Goal: Information Seeking & Learning: Learn about a topic

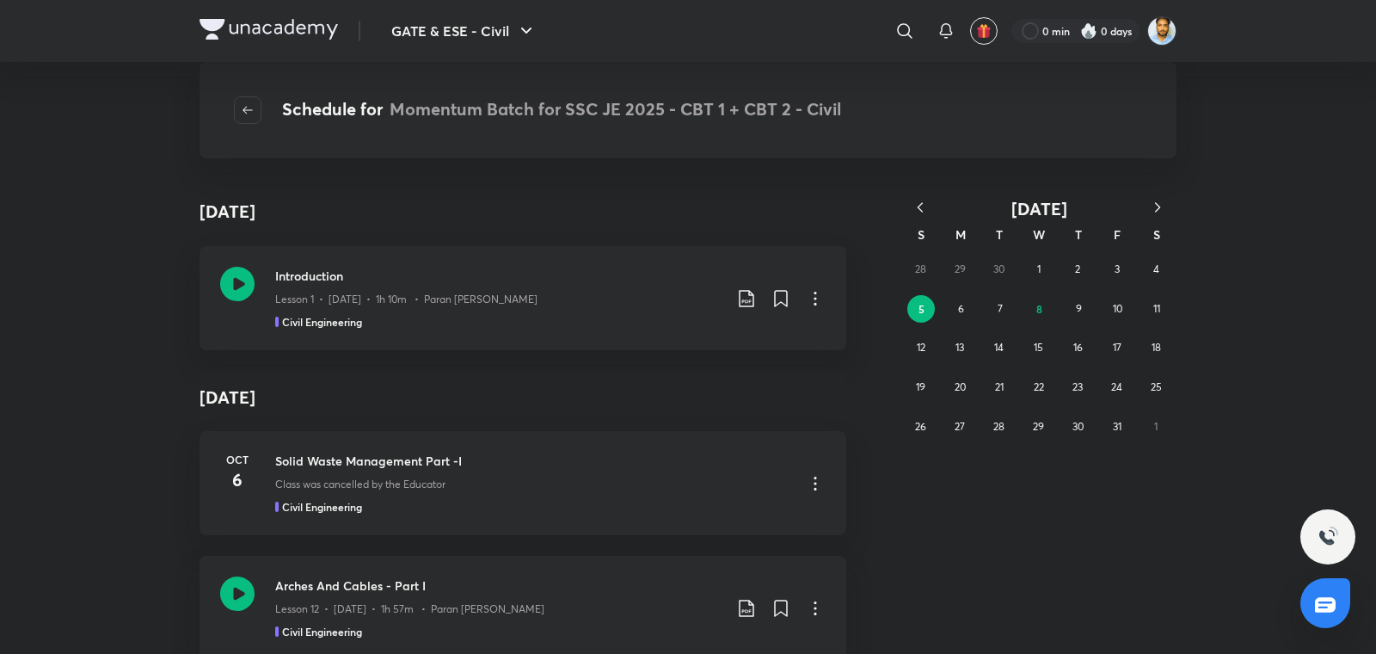
click at [921, 207] on icon "button" at bounding box center [920, 207] width 17 height 17
click at [1109, 347] on button "19" at bounding box center [1117, 348] width 28 height 28
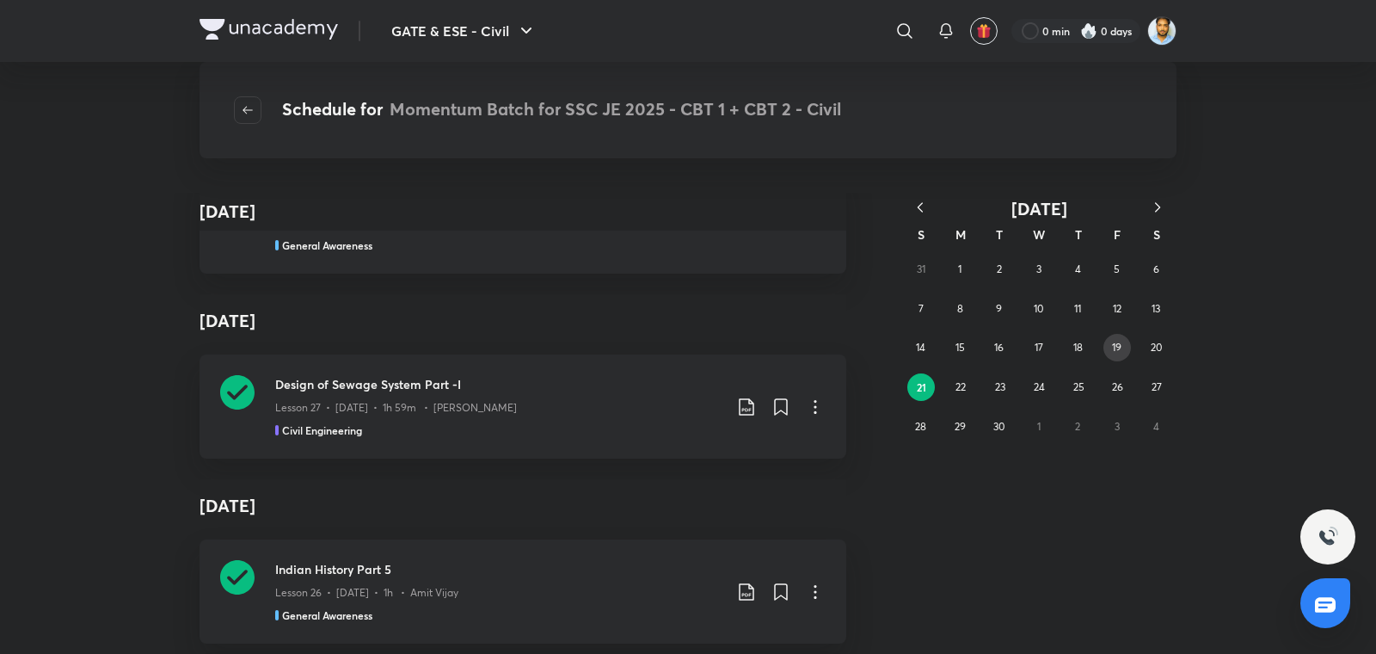
scroll to position [27839, 0]
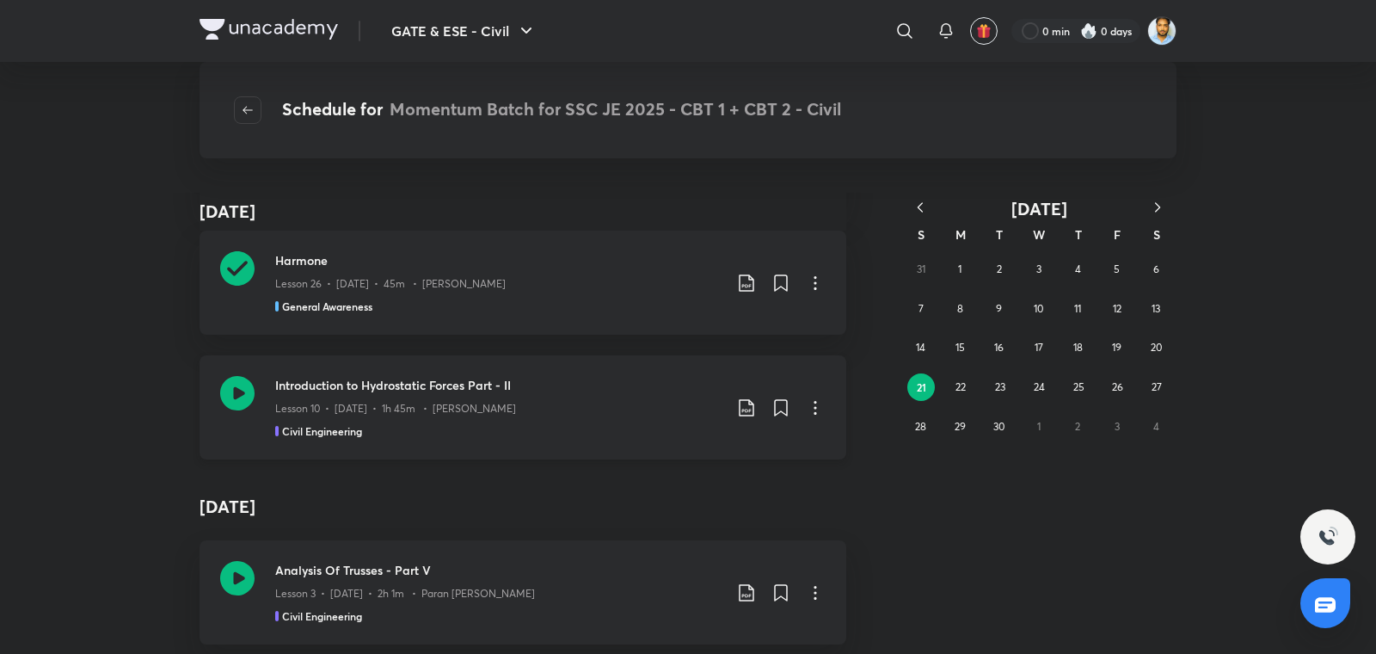
click at [507, 385] on h3 "Introduction to Hydrostatic Forces Part - II" at bounding box center [498, 385] width 447 height 18
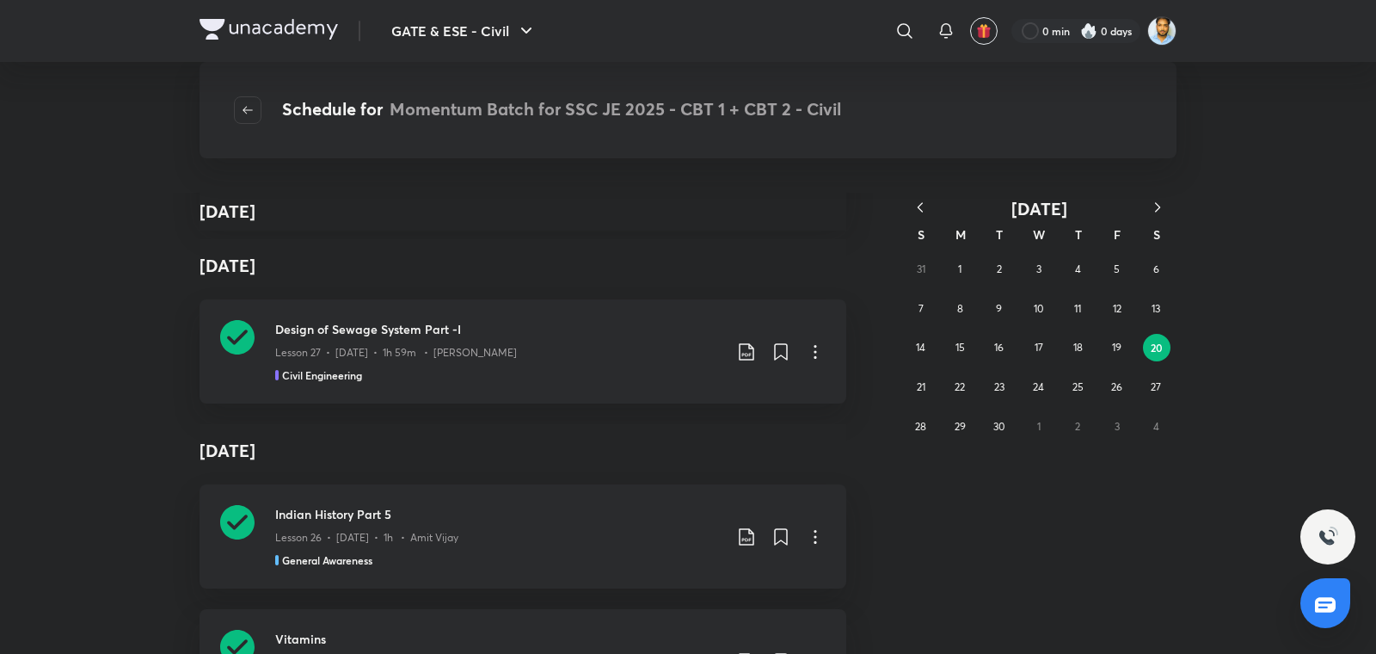
scroll to position [61306, 0]
